Goal: Obtain resource: Download file/media

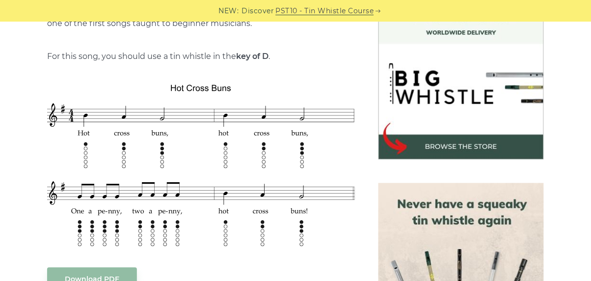
scroll to position [289, 0]
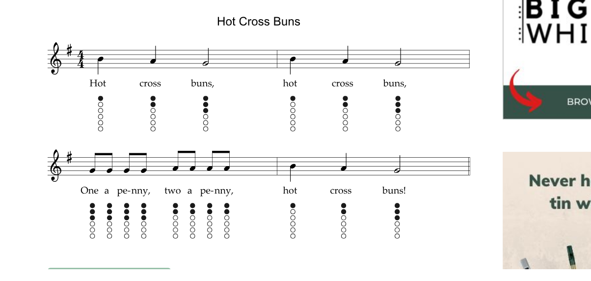
scroll to position [275, 0]
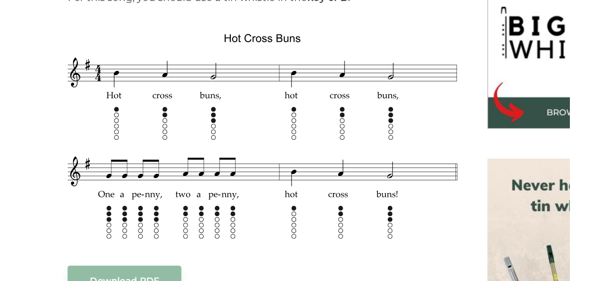
scroll to position [292, 0]
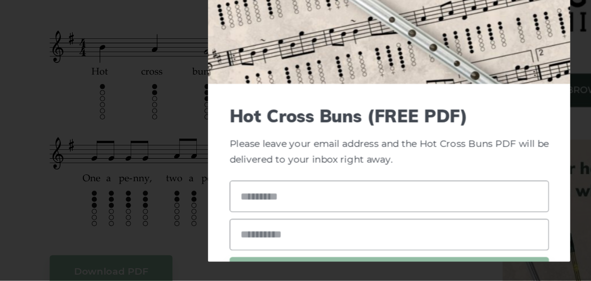
click at [147, 256] on div "× Hot Cross Buns (FREE PDF) Please leave your email address and the Hot Cross B…" at bounding box center [295, 140] width 591 height 281
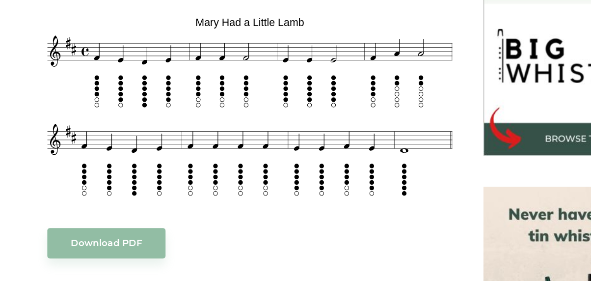
scroll to position [298, 0]
click at [232, 208] on div "Download PDF" at bounding box center [200, 214] width 307 height 23
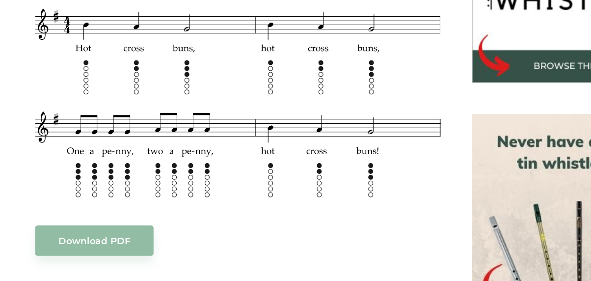
scroll to position [359, 0]
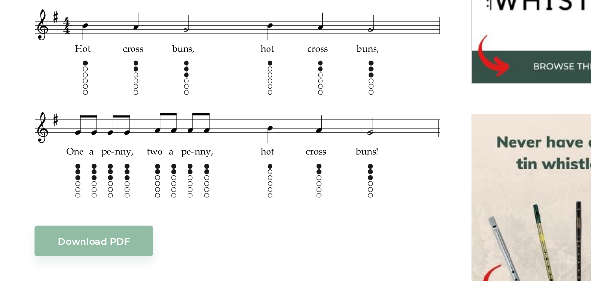
click at [200, 193] on div "Sheet music notes and tab to play Hot Cross Buns on a tin whistle (penny whistl…" at bounding box center [200, 232] width 307 height 624
